Goal: Task Accomplishment & Management: Manage account settings

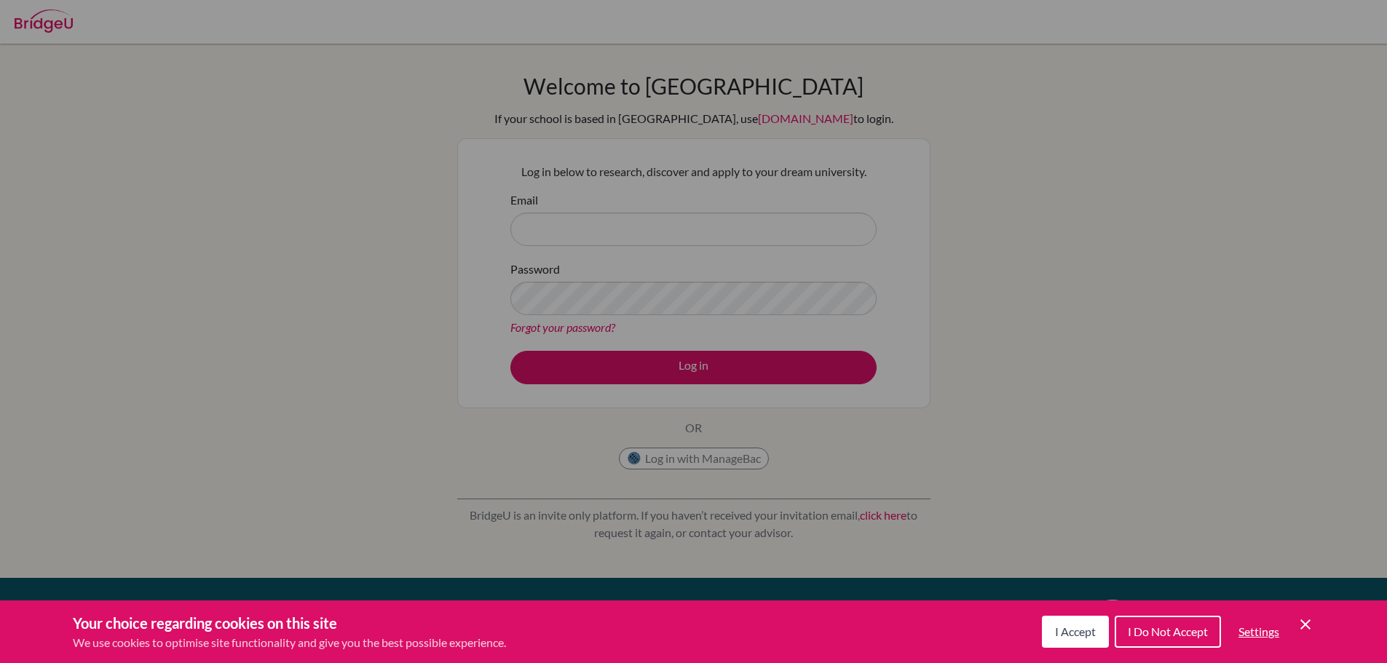
click at [683, 224] on div "Cookie Preferences" at bounding box center [693, 331] width 1387 height 663
click at [737, 136] on div "Cookie Preferences" at bounding box center [693, 331] width 1387 height 663
click at [350, 173] on div "Cookie Preferences" at bounding box center [693, 331] width 1387 height 663
click at [1137, 631] on span "I Do Not Accept" at bounding box center [1168, 632] width 80 height 14
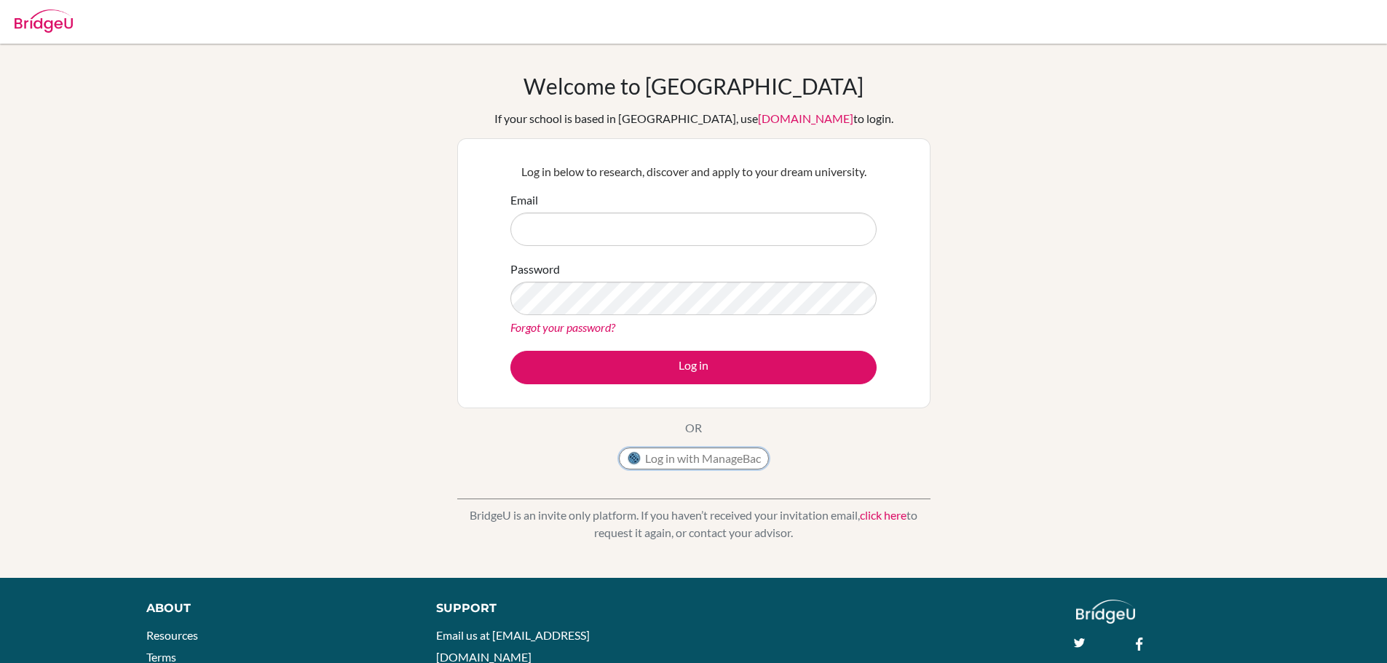
click at [669, 459] on button "Log in with ManageBac" at bounding box center [694, 459] width 150 height 22
click at [633, 239] on input "Email" at bounding box center [693, 229] width 366 height 33
type input "[PERSON_NAME][EMAIL_ADDRESS][PERSON_NAME][DOMAIN_NAME]"
click at [510, 351] on button "Log in" at bounding box center [693, 367] width 366 height 33
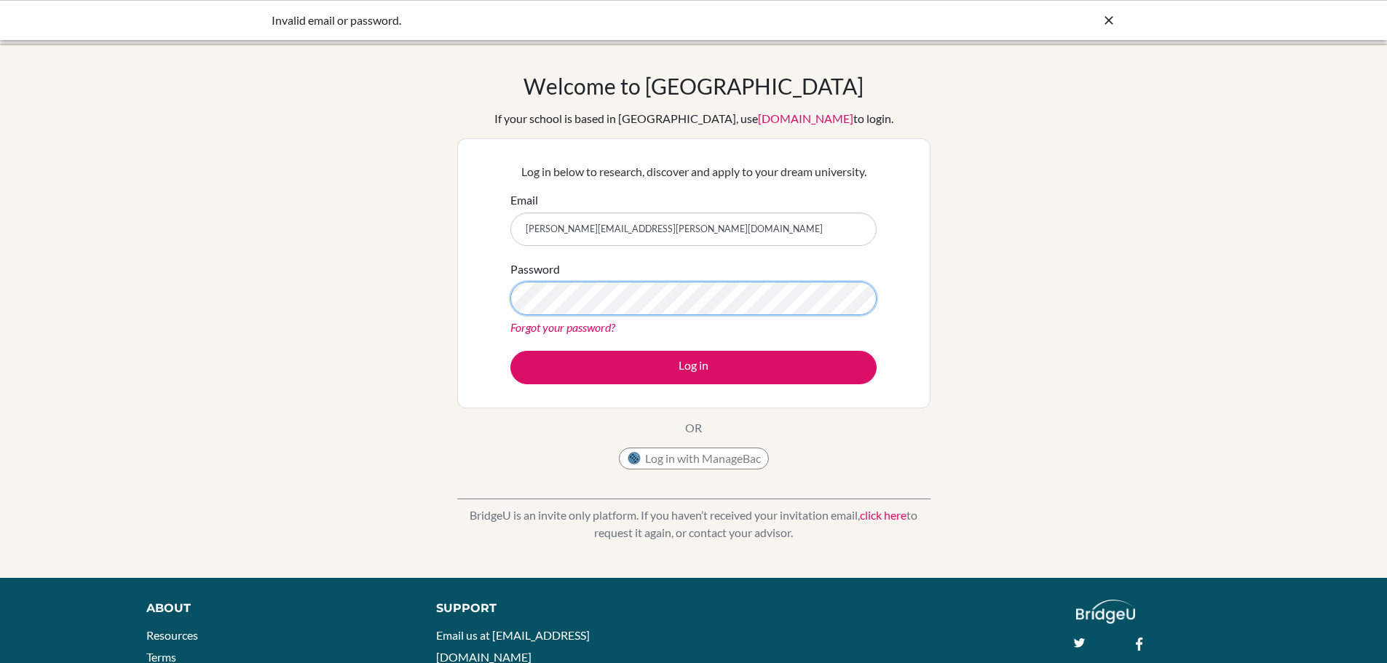
click at [510, 351] on button "Log in" at bounding box center [693, 367] width 366 height 33
click at [1195, 239] on div "Welcome to [GEOGRAPHIC_DATA] If your school is based in [GEOGRAPHIC_DATA], use …" at bounding box center [693, 311] width 1387 height 476
